Goal: Entertainment & Leisure: Browse casually

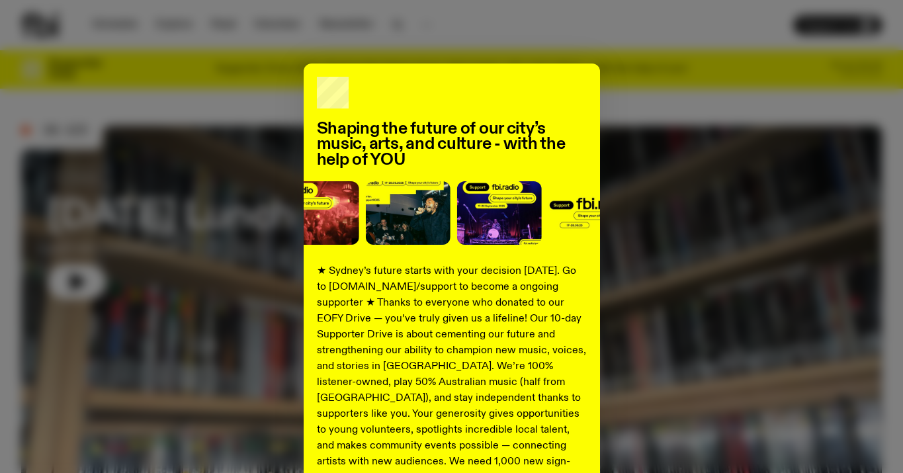
click at [603, 176] on div "Shaping the future of our city’s music, arts, and culture - with the help of YO…" at bounding box center [451, 336] width 861 height 544
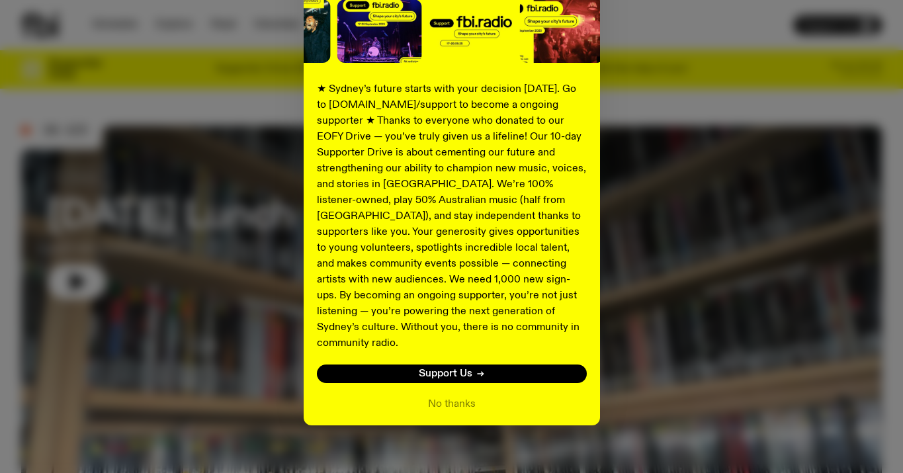
scroll to position [181, 0]
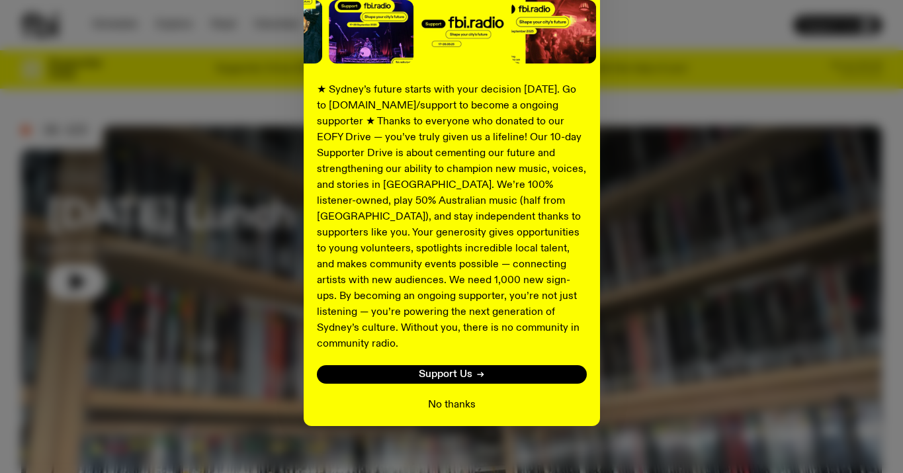
click at [443, 397] on button "No thanks" at bounding box center [452, 405] width 48 height 16
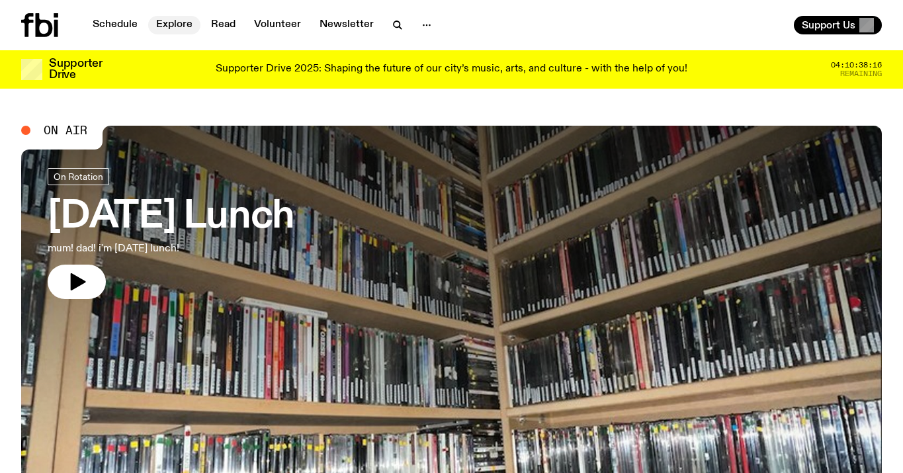
click at [163, 24] on link "Explore" at bounding box center [174, 25] width 52 height 19
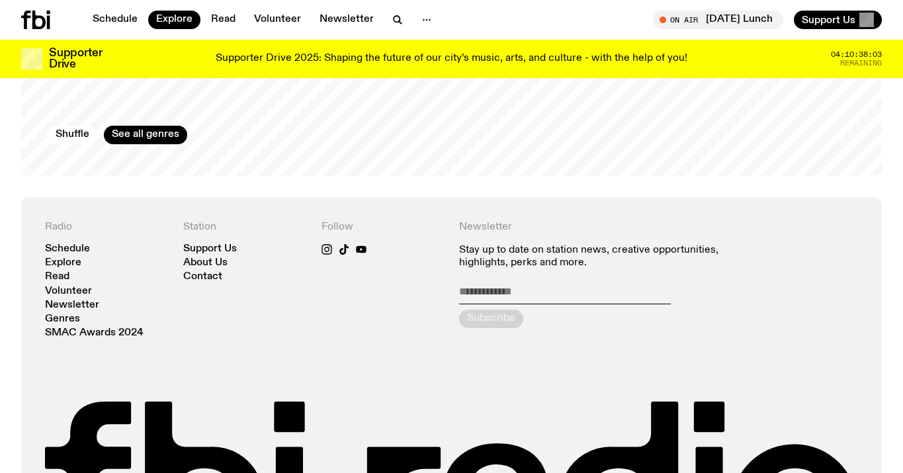
scroll to position [2334, 0]
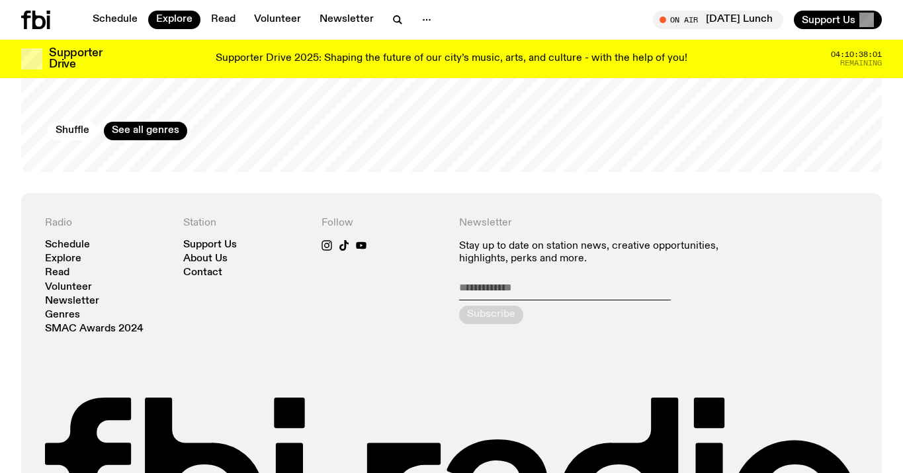
click at [47, 30] on div "Schedule Explore Read Volunteer Newsletter On Air Tuesday Lunch Tune in live On…" at bounding box center [451, 20] width 903 height 40
click at [36, 23] on icon at bounding box center [35, 20] width 29 height 19
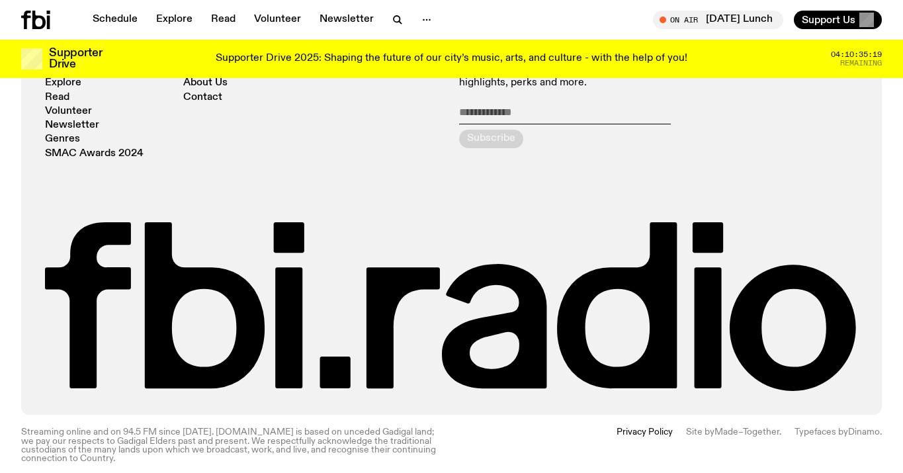
scroll to position [2891, 0]
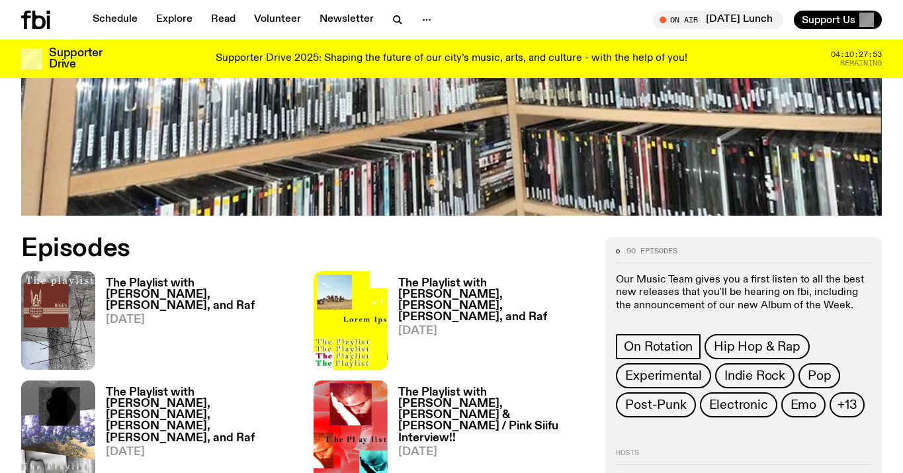
scroll to position [777, 0]
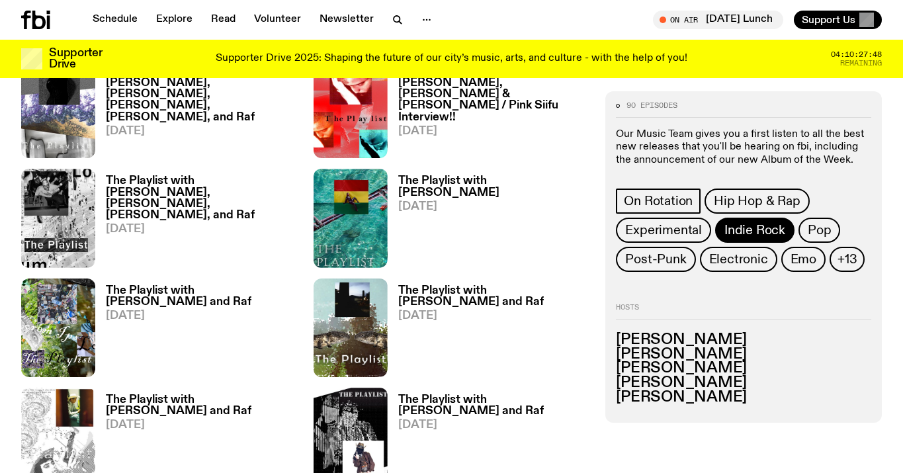
click at [777, 230] on span "Indie Rock" at bounding box center [754, 230] width 61 height 15
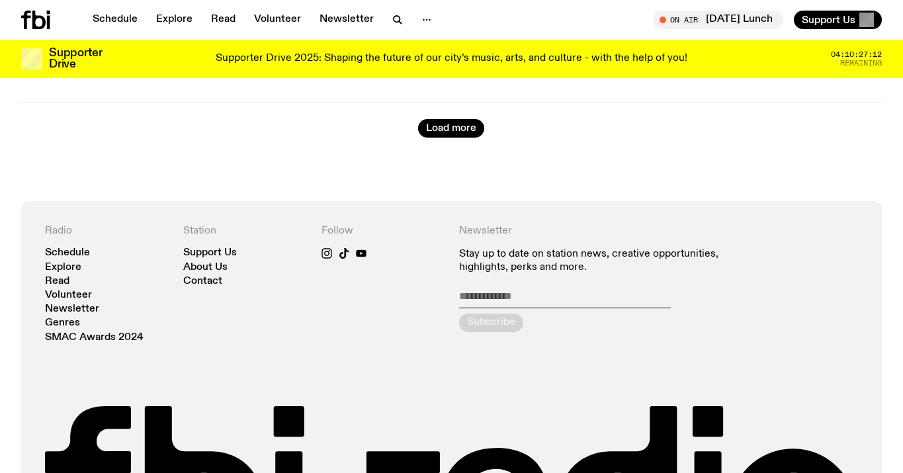
scroll to position [3643, 0]
